Goal: Task Accomplishment & Management: Manage account settings

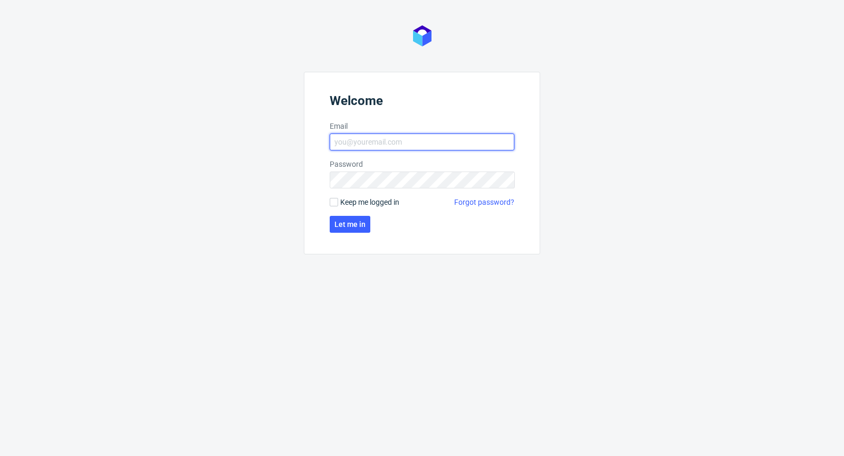
type input "michal.palasek@packhelp.com"
click at [339, 201] on label "Keep me logged in" at bounding box center [365, 202] width 70 height 11
click at [338, 201] on input "Keep me logged in" at bounding box center [334, 202] width 8 height 8
checkbox input "true"
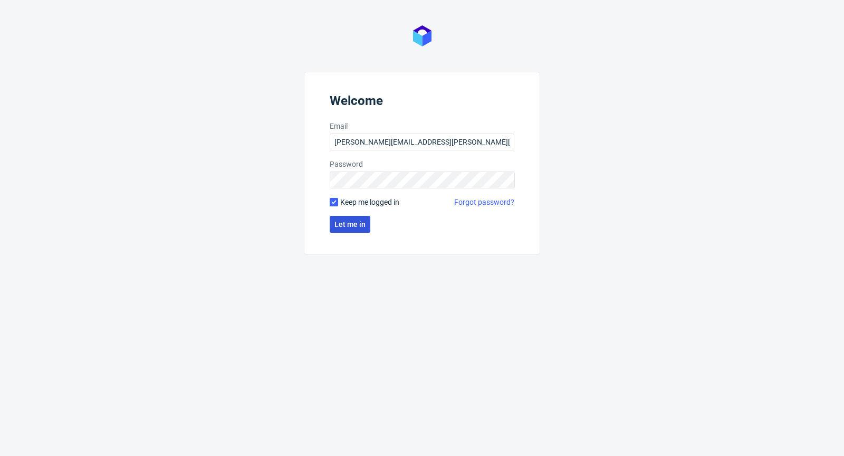
click at [361, 220] on span "Let me in" at bounding box center [349, 223] width 31 height 7
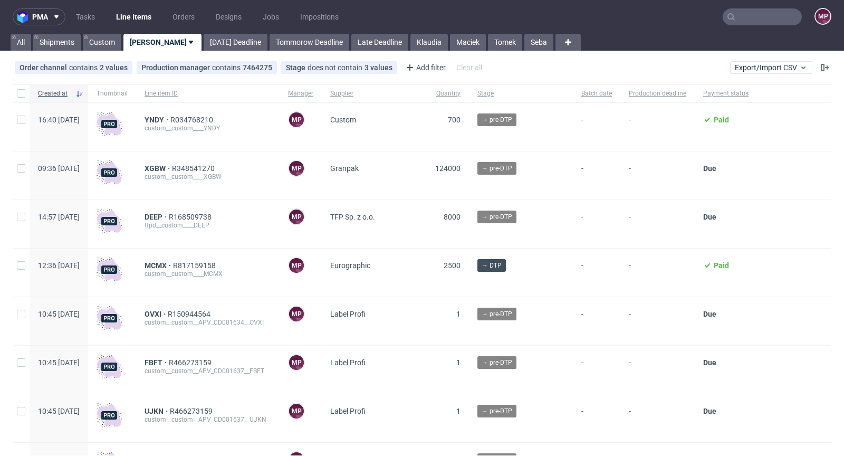
click at [727, 19] on input "text" at bounding box center [761, 16] width 79 height 17
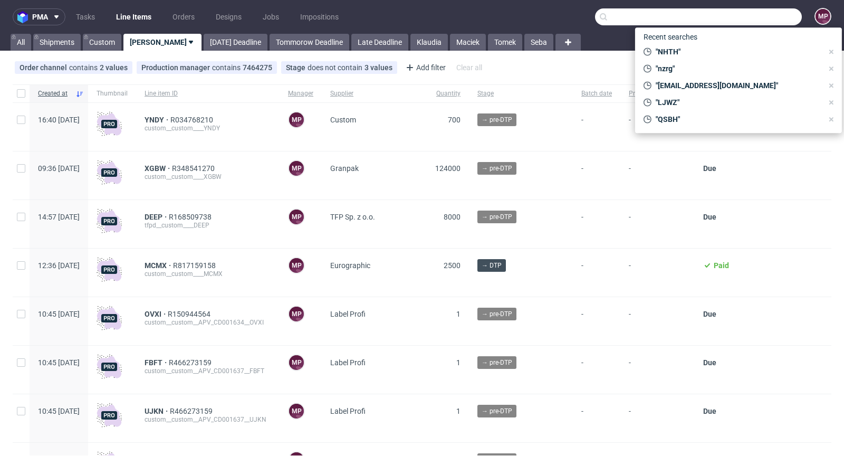
paste input "ZLMM"
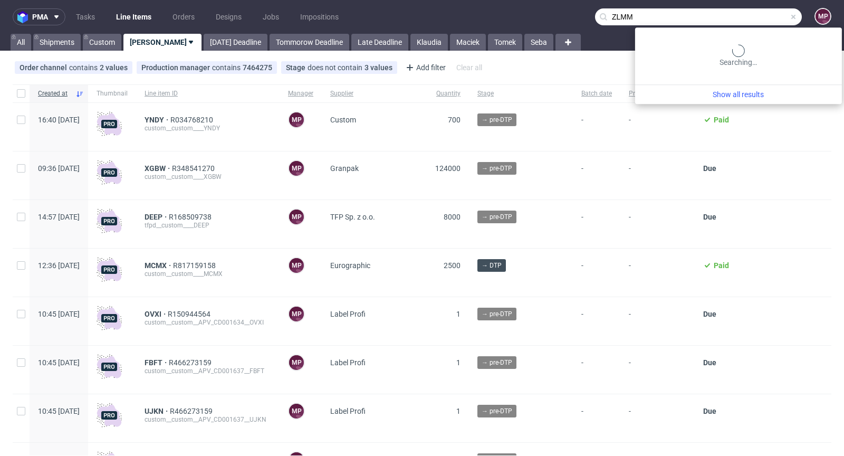
type input "ZLMM"
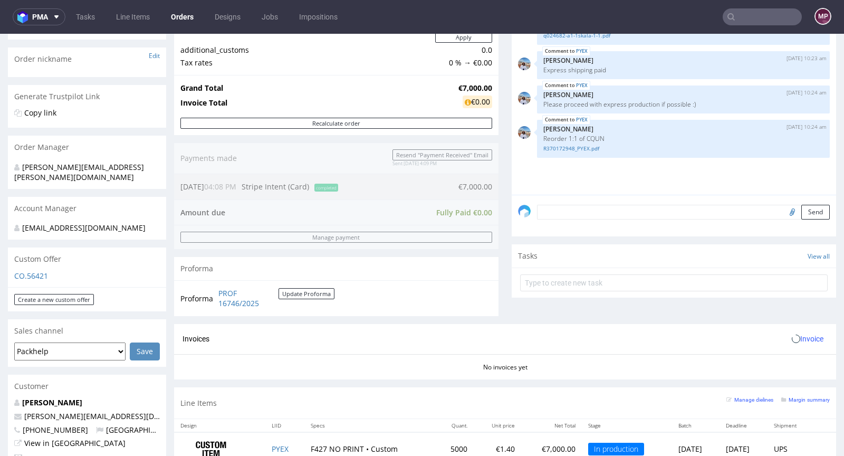
scroll to position [398, 0]
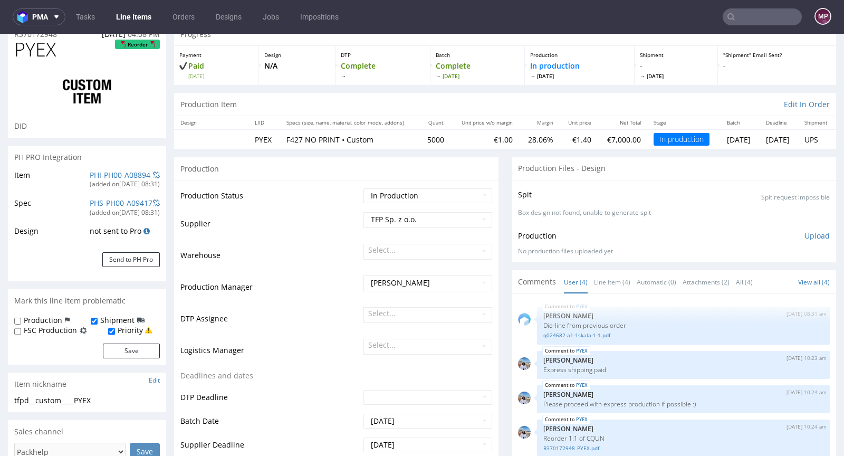
scroll to position [197, 0]
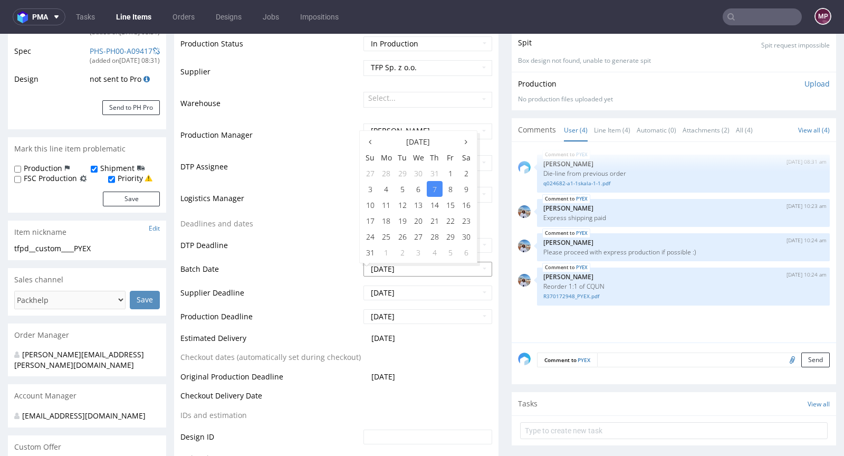
click at [413, 270] on input "2025-08-07" at bounding box center [427, 269] width 129 height 15
click at [313, 237] on td "DTP Deadline" at bounding box center [270, 249] width 180 height 24
click at [398, 268] on input "2025-08-07" at bounding box center [427, 269] width 129 height 15
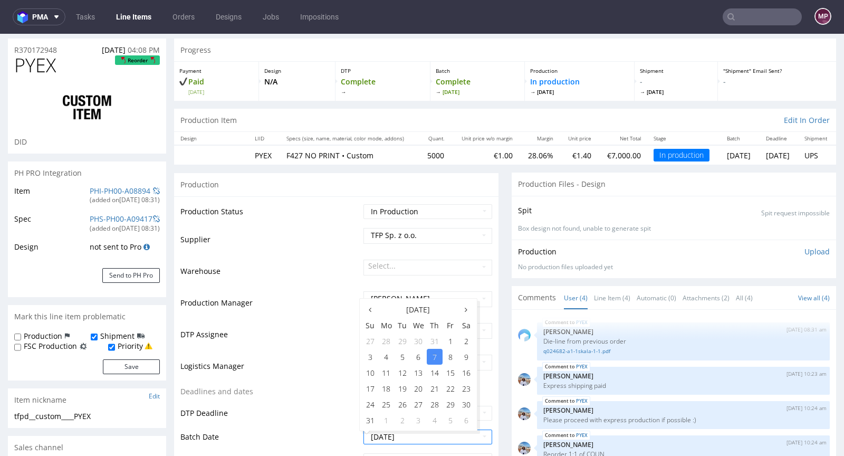
scroll to position [0, 0]
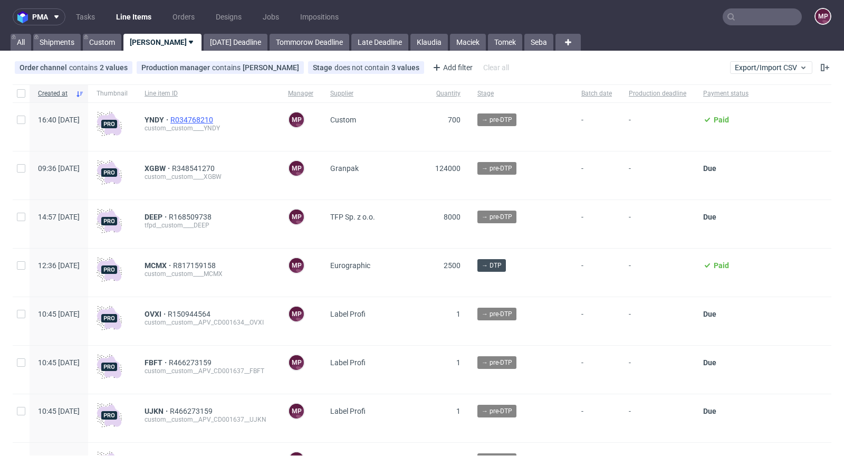
click at [215, 117] on span "R034768210" at bounding box center [192, 119] width 45 height 8
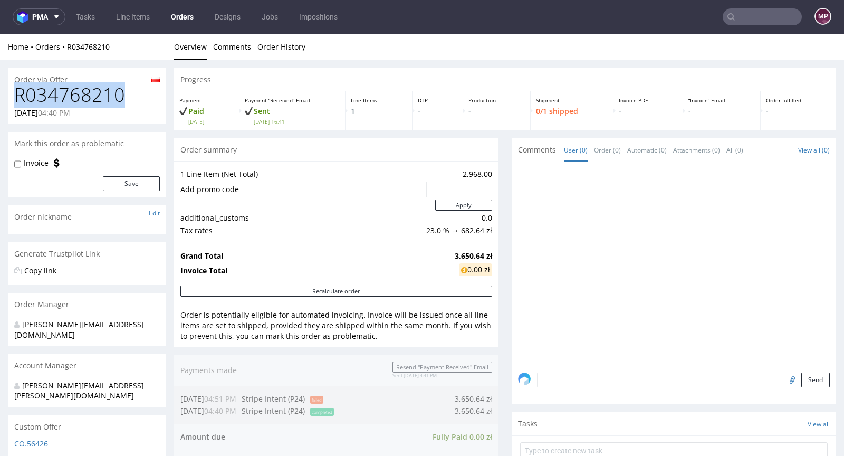
drag, startPoint x: 136, startPoint y: 91, endPoint x: 9, endPoint y: 89, distance: 127.1
click at [9, 89] on div "R034768210 08.08.2025 04:40 PM" at bounding box center [87, 104] width 158 height 40
copy h1 "R034768210"
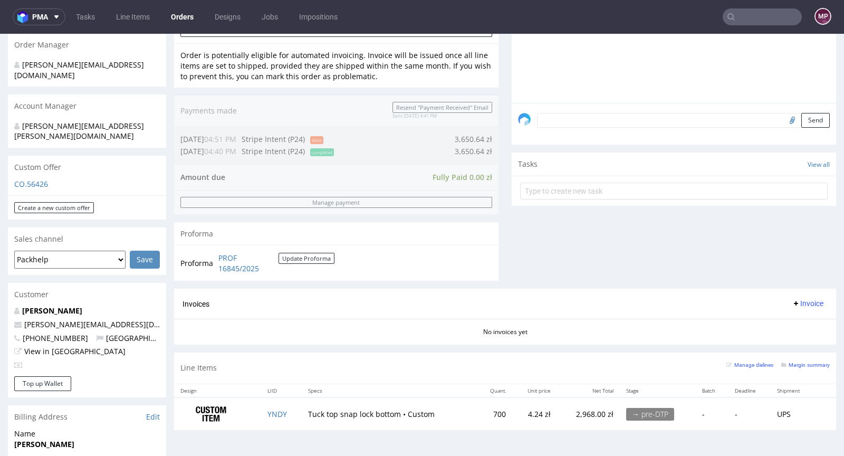
scroll to position [388, 0]
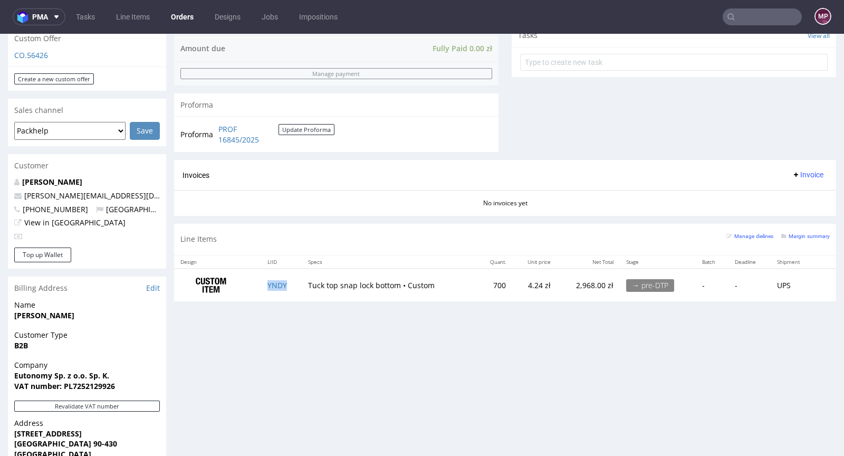
click at [292, 283] on td "YNDY" at bounding box center [281, 284] width 40 height 33
copy link "YNDY"
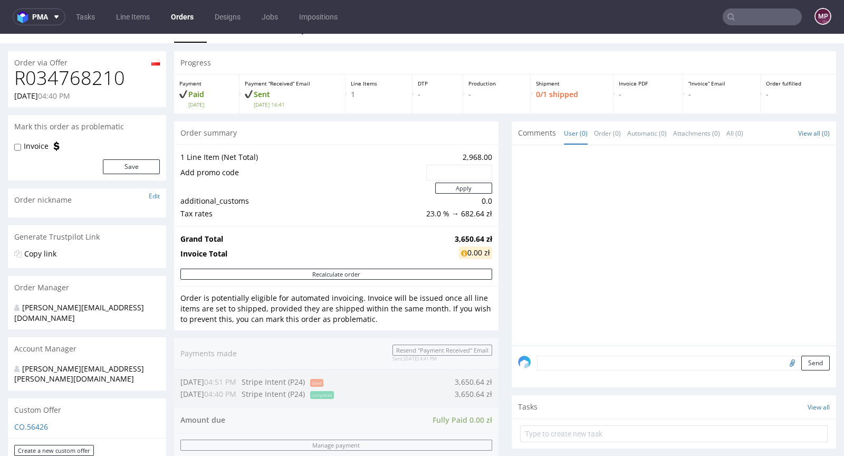
scroll to position [0, 0]
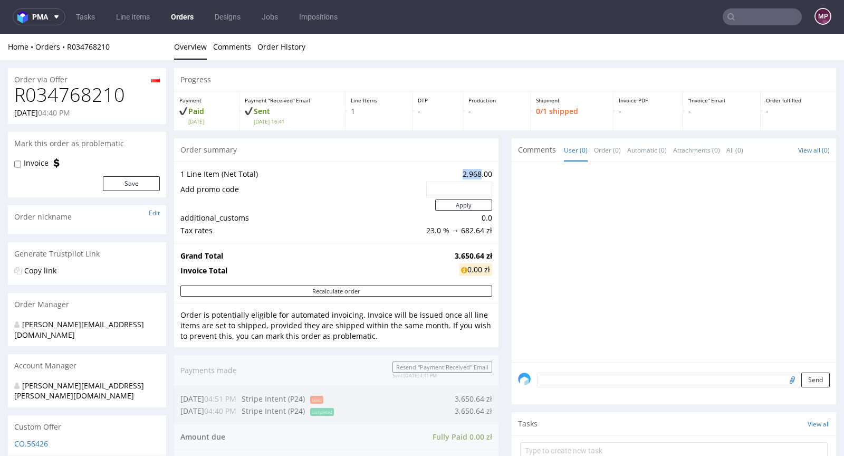
drag, startPoint x: 449, startPoint y: 171, endPoint x: 471, endPoint y: 173, distance: 22.2
click at [471, 173] on td "2,968.00" at bounding box center [457, 174] width 69 height 13
copy td "2,968"
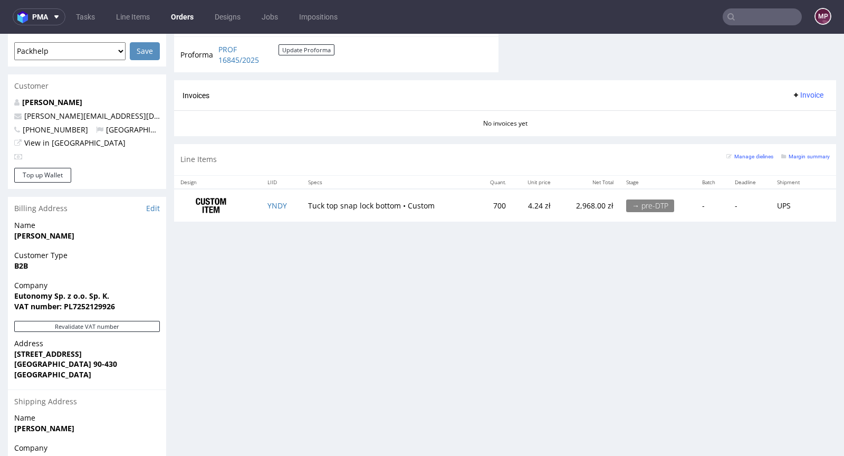
scroll to position [442, 0]
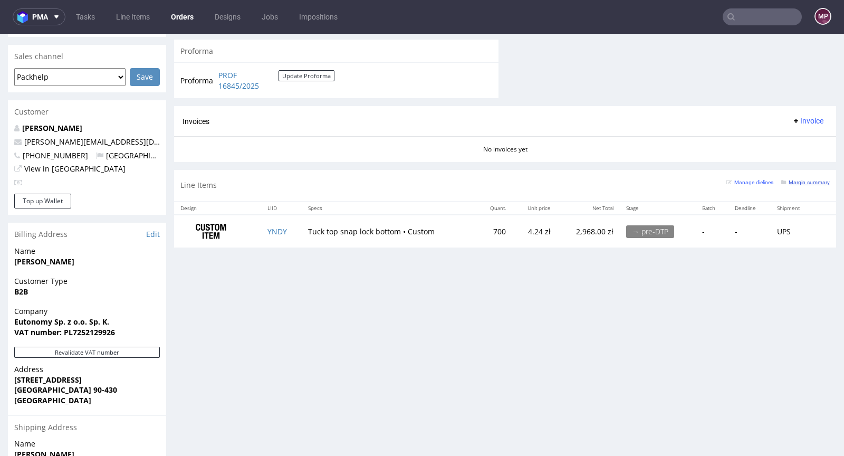
click at [787, 179] on small "Margin summary" at bounding box center [805, 182] width 49 height 6
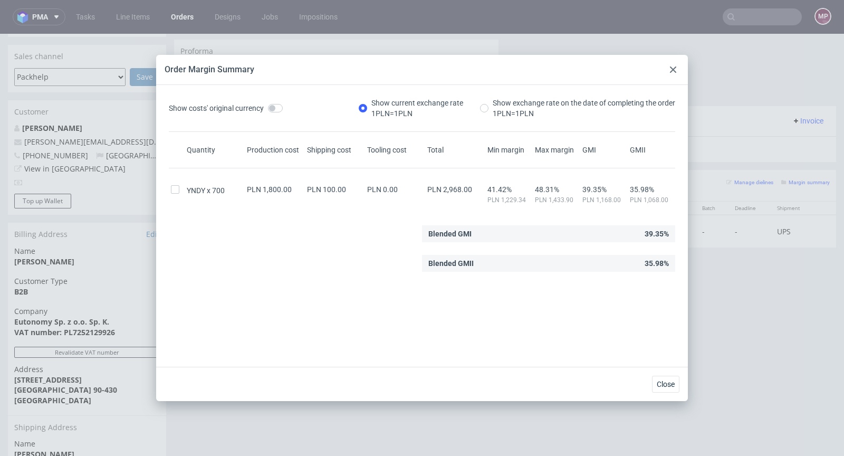
drag, startPoint x: 675, startPoint y: 69, endPoint x: 556, endPoint y: 74, distance: 119.3
click at [675, 69] on icon at bounding box center [673, 69] width 6 height 6
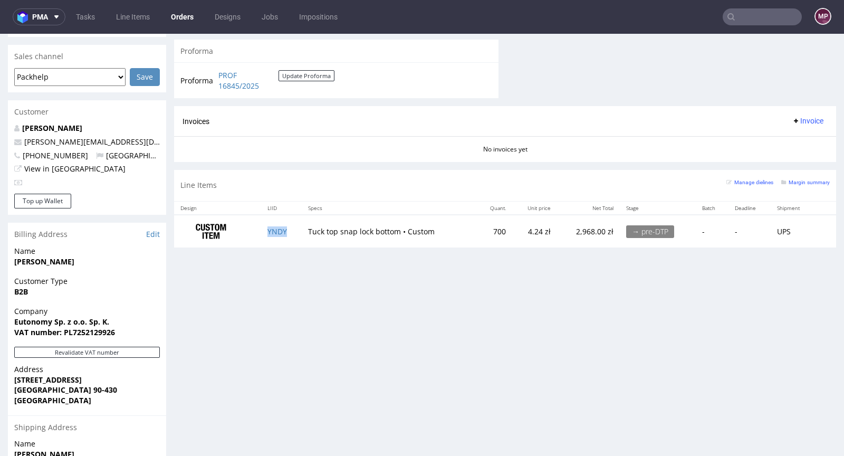
click at [277, 233] on td "YNDY" at bounding box center [281, 231] width 40 height 33
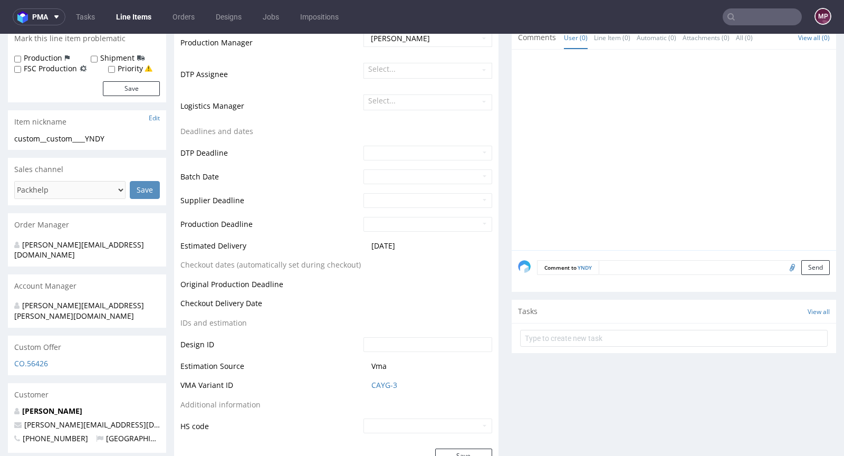
scroll to position [290, 0]
drag, startPoint x: 397, startPoint y: 381, endPoint x: 368, endPoint y: 381, distance: 29.5
click at [371, 381] on span "CAYG-3" at bounding box center [431, 384] width 121 height 11
copy link "CAYG-3"
click at [382, 386] on link "CAYG-3" at bounding box center [384, 384] width 26 height 11
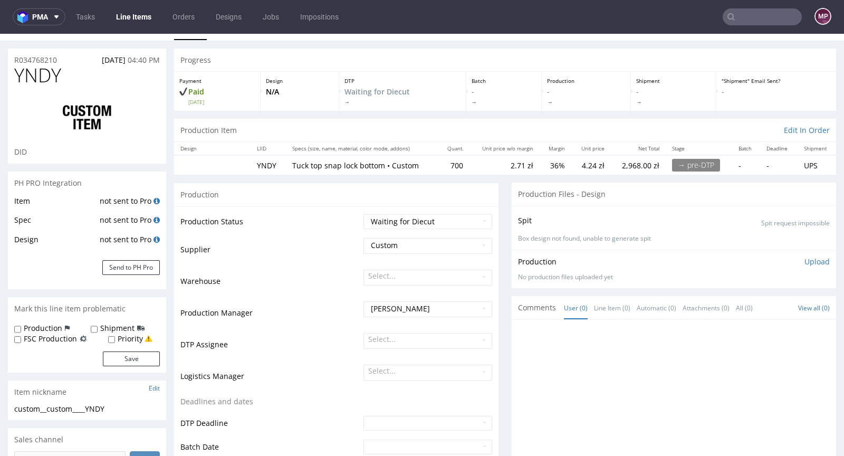
scroll to position [0, 0]
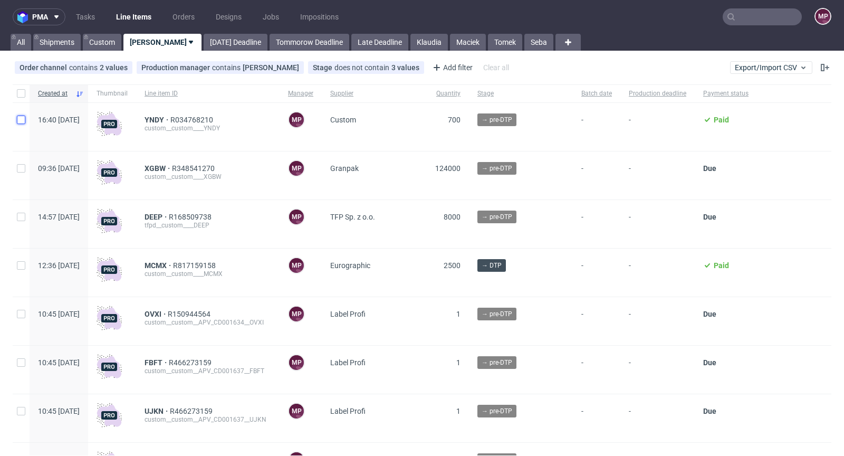
click at [22, 115] on input "checkbox" at bounding box center [21, 119] width 8 height 8
checkbox input "true"
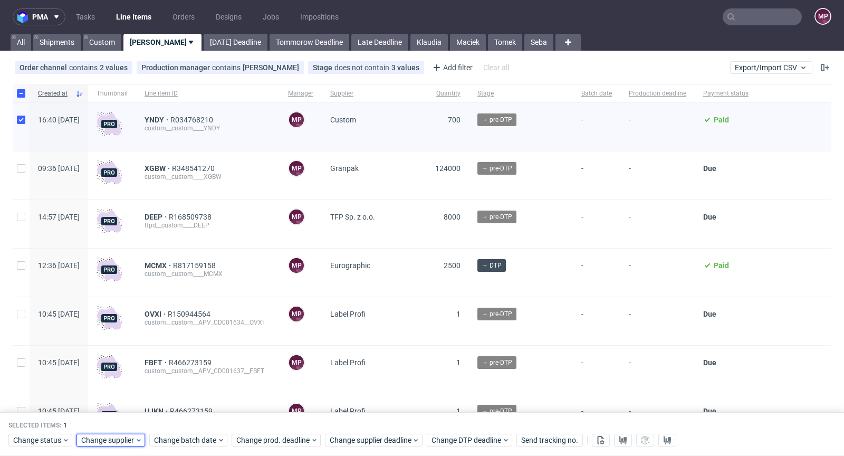
click at [101, 438] on span "Change supplier" at bounding box center [108, 440] width 54 height 11
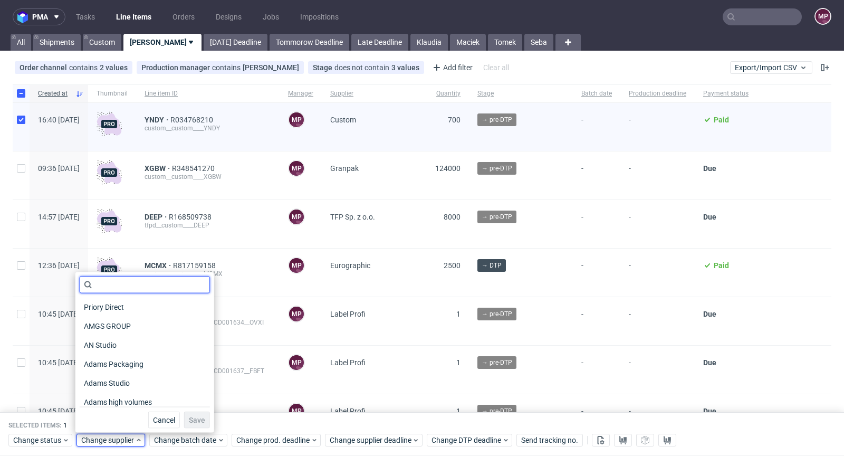
click at [113, 284] on input "text" at bounding box center [145, 284] width 130 height 17
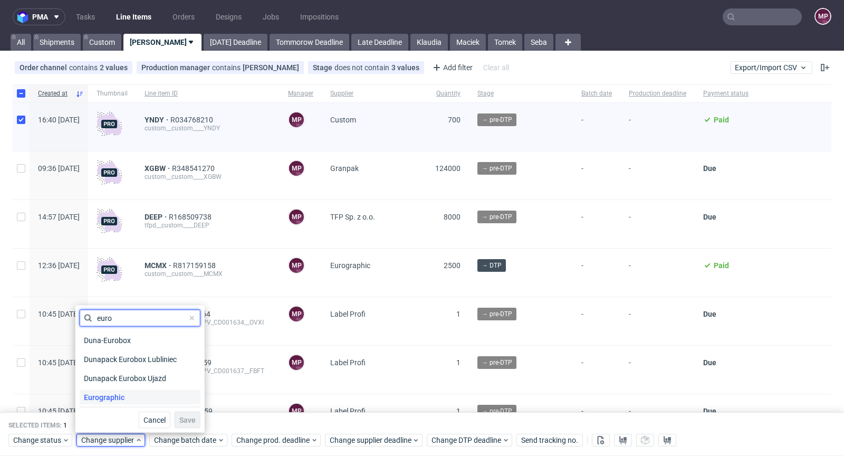
type input "euro"
click at [110, 393] on span "Eurographic" at bounding box center [104, 397] width 49 height 15
click at [179, 416] on span "Save" at bounding box center [187, 419] width 16 height 7
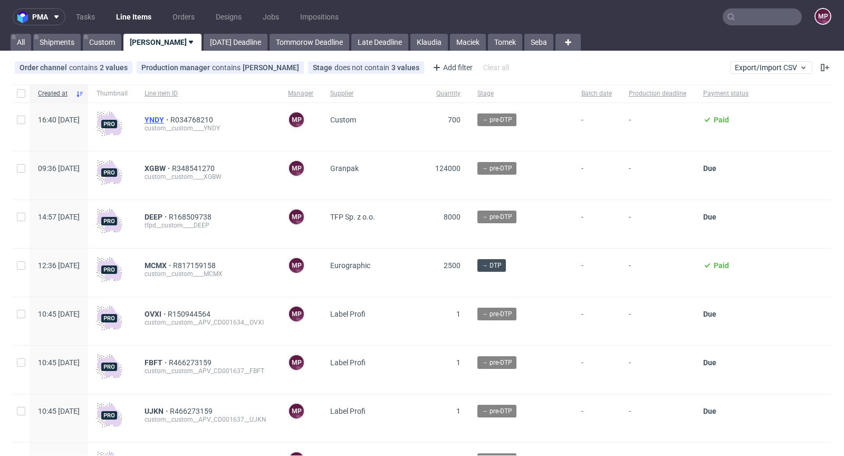
click at [170, 118] on span "YNDY" at bounding box center [157, 119] width 26 height 8
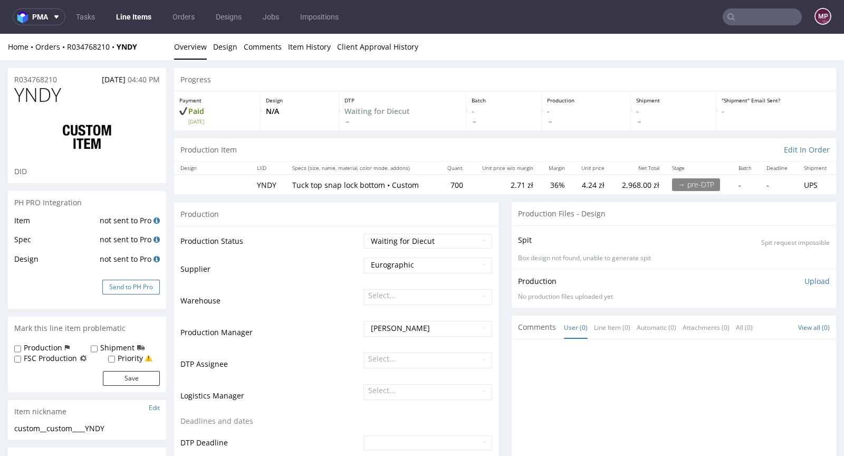
click at [148, 287] on button "Send to PH Pro" at bounding box center [130, 286] width 57 height 15
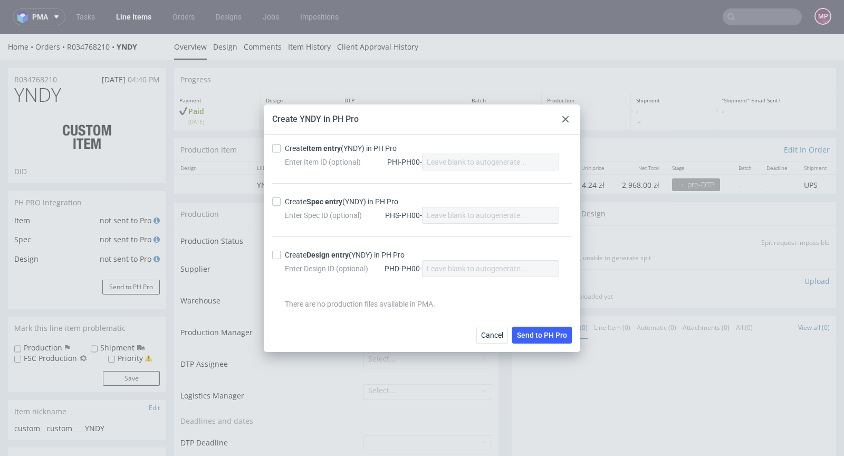
click at [326, 151] on strong "Item entry" at bounding box center [323, 148] width 34 height 8
click at [281, 151] on input "Create Item entry (YNDY) in PH Pro" at bounding box center [276, 148] width 8 height 8
checkbox input "true"
click at [316, 204] on strong "Spec entry" at bounding box center [324, 201] width 36 height 8
click at [281, 204] on input "Create Spec entry (YNDY) in PH Pro" at bounding box center [276, 201] width 8 height 8
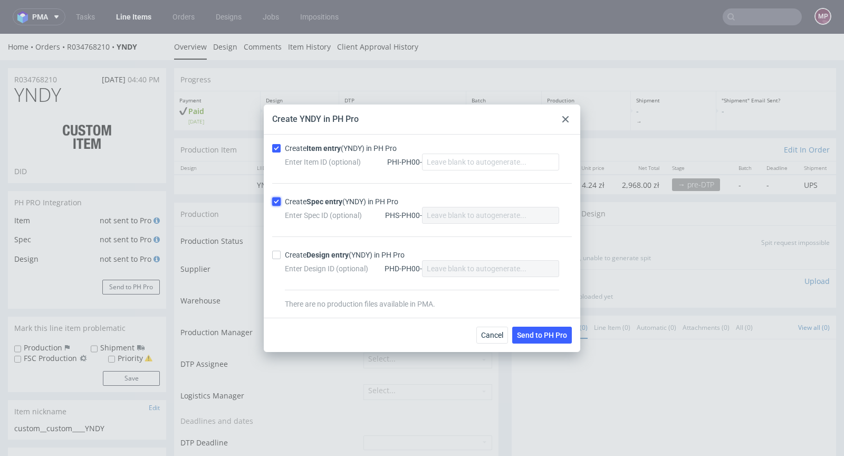
checkbox input "true"
click at [542, 331] on span "Send to PH Pro" at bounding box center [542, 334] width 50 height 7
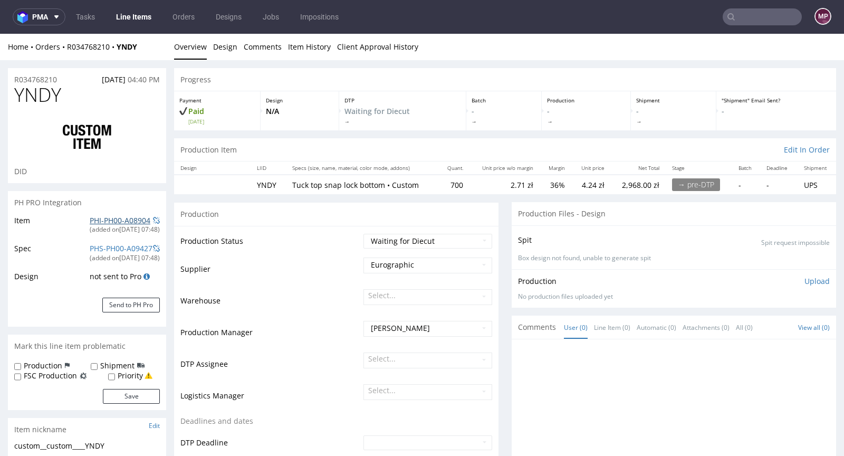
click at [129, 219] on link "PHI-PH00-A08904" at bounding box center [120, 220] width 61 height 10
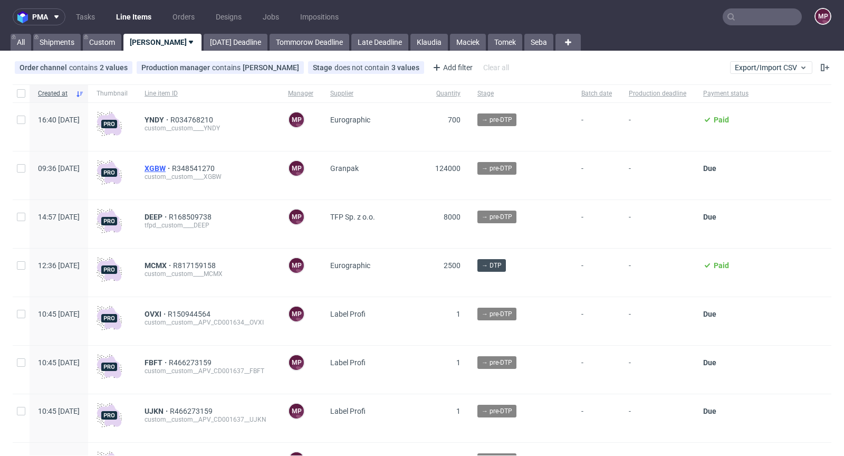
click at [172, 168] on span "XGBW" at bounding box center [157, 168] width 27 height 8
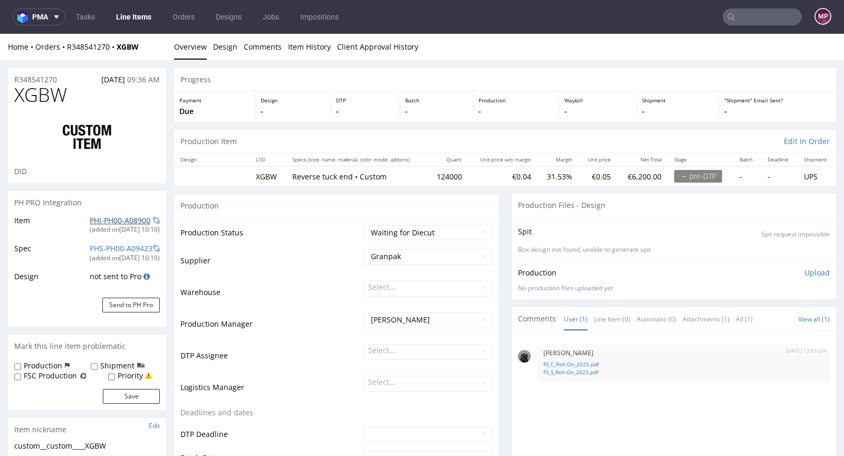
click at [122, 220] on link "PHI-PH00-A08900" at bounding box center [120, 220] width 61 height 10
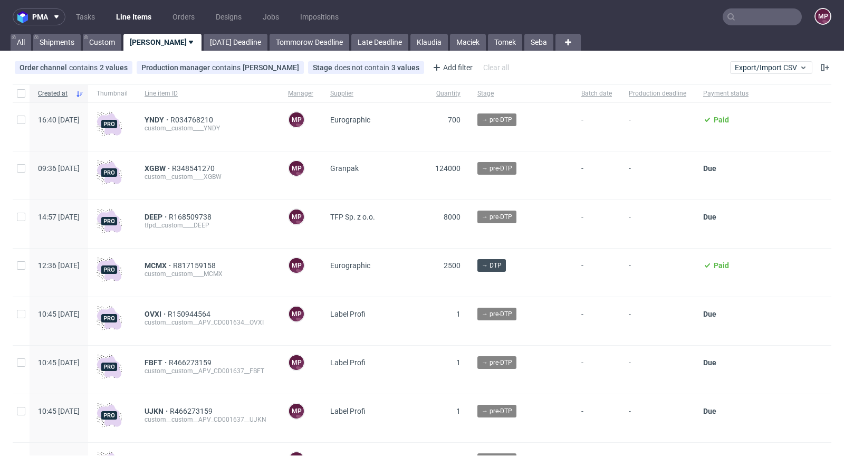
click at [769, 20] on input "text" at bounding box center [761, 16] width 79 height 17
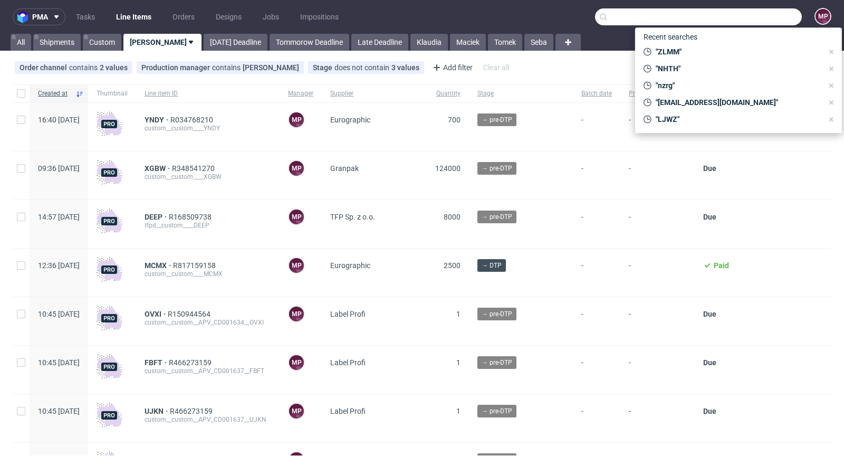
paste input "SOXE"
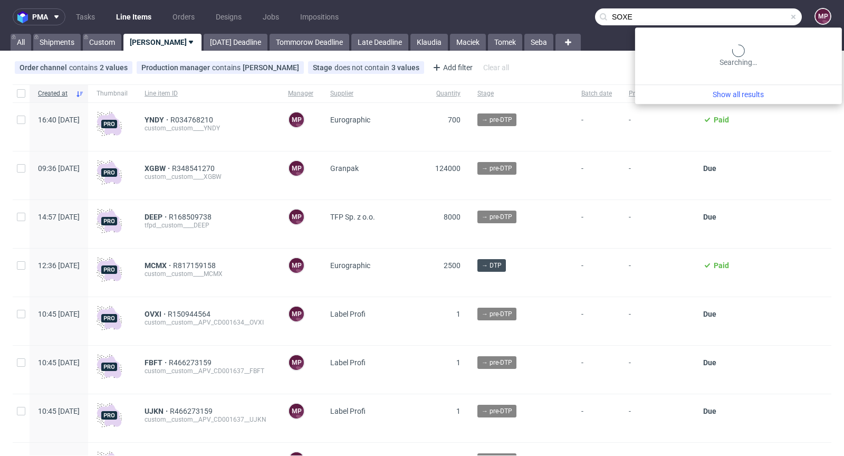
type input "SOXE"
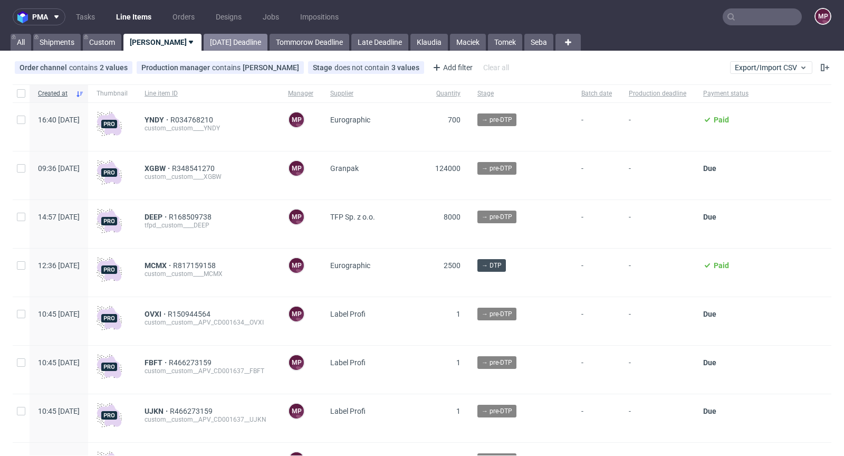
click at [204, 49] on link "[DATE] Deadline" at bounding box center [236, 42] width 64 height 17
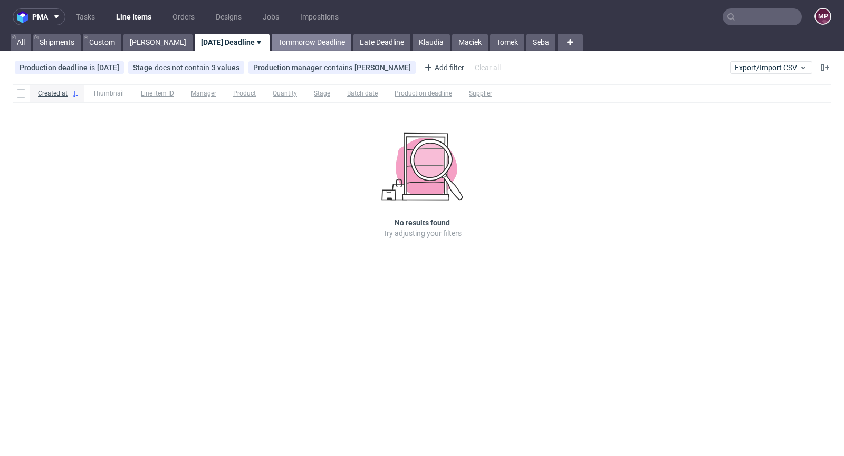
click at [272, 41] on link "Tommorow Deadline" at bounding box center [312, 42] width 80 height 17
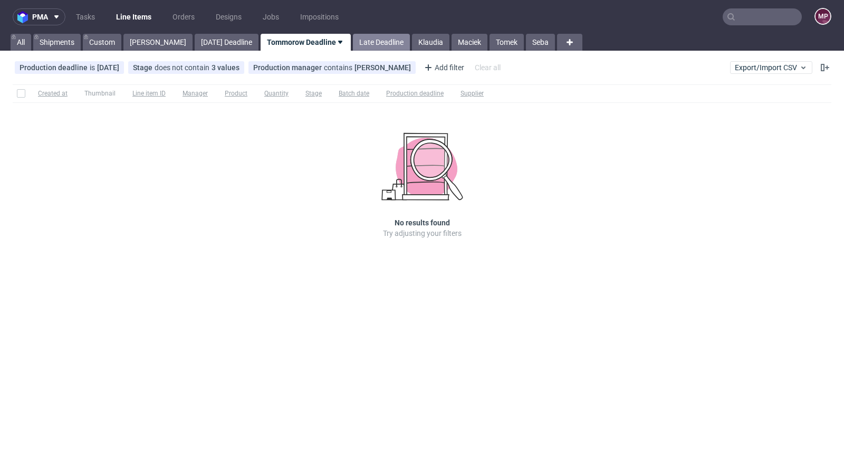
click at [353, 41] on link "Late Deadline" at bounding box center [381, 42] width 57 height 17
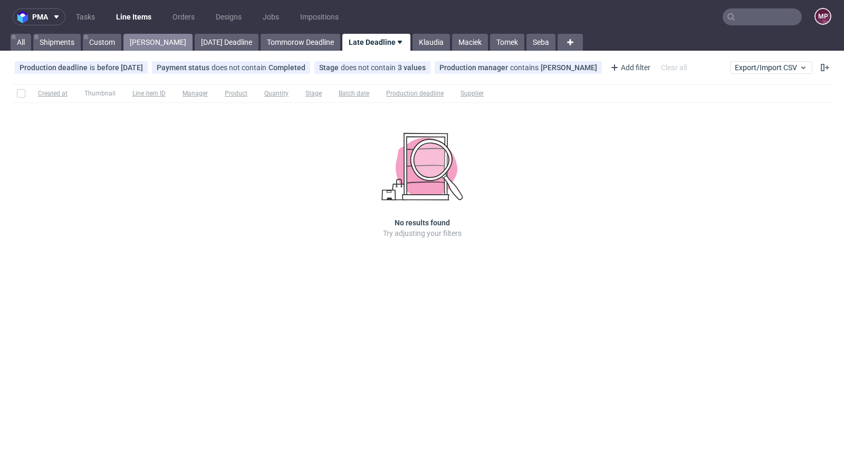
click at [139, 41] on link "[PERSON_NAME]" at bounding box center [157, 42] width 69 height 17
